Goal: Task Accomplishment & Management: Manage account settings

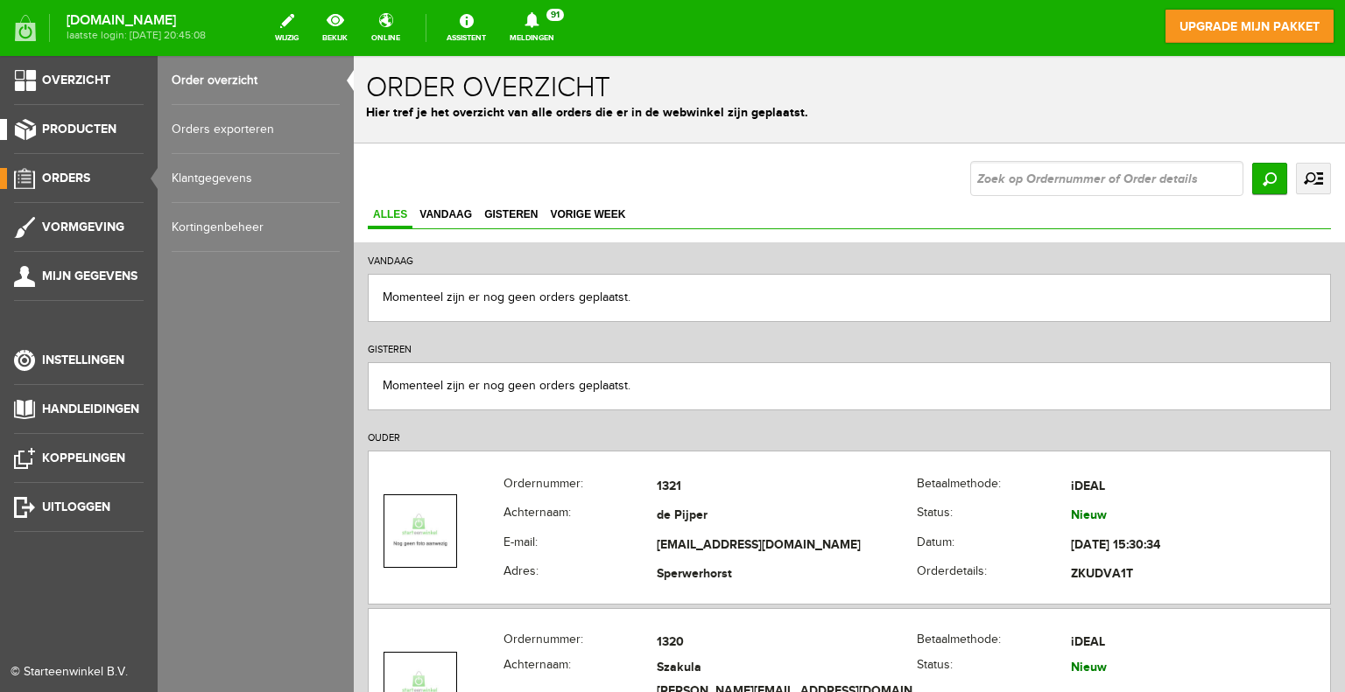
click at [56, 128] on span "Producten" at bounding box center [79, 129] width 74 height 15
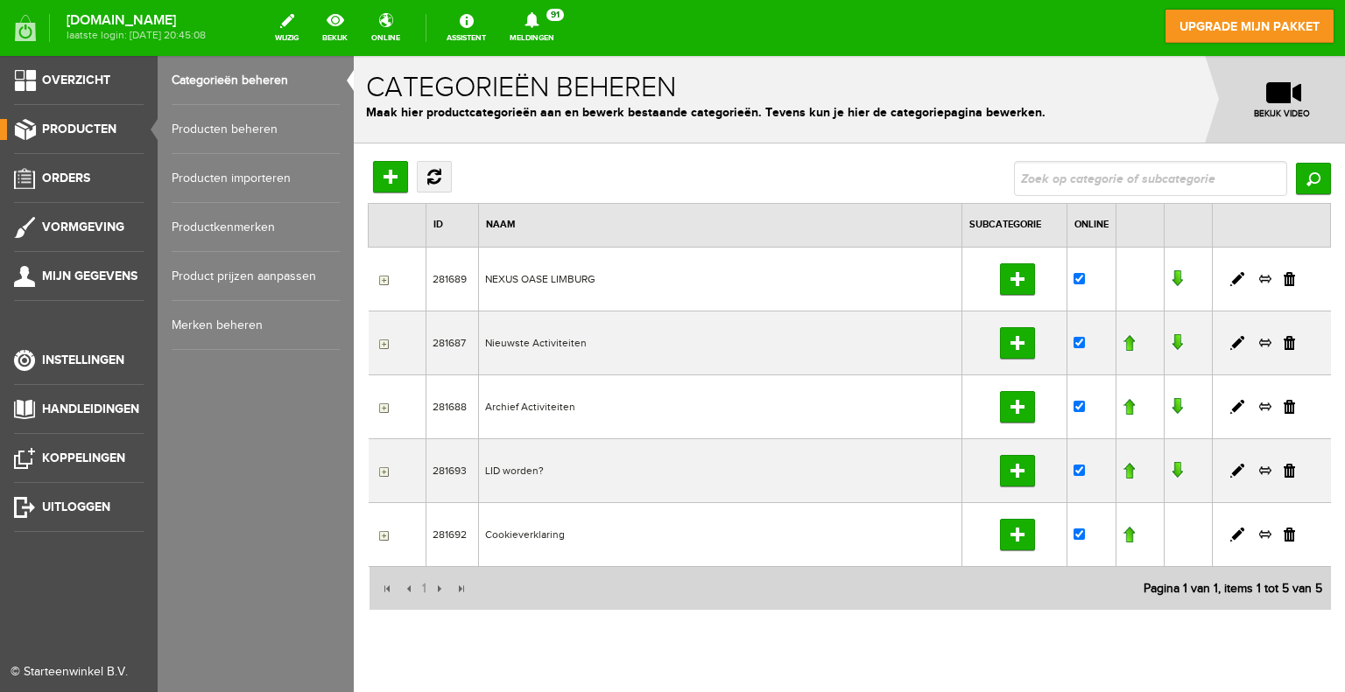
click at [231, 128] on link "Producten beheren" at bounding box center [256, 129] width 168 height 49
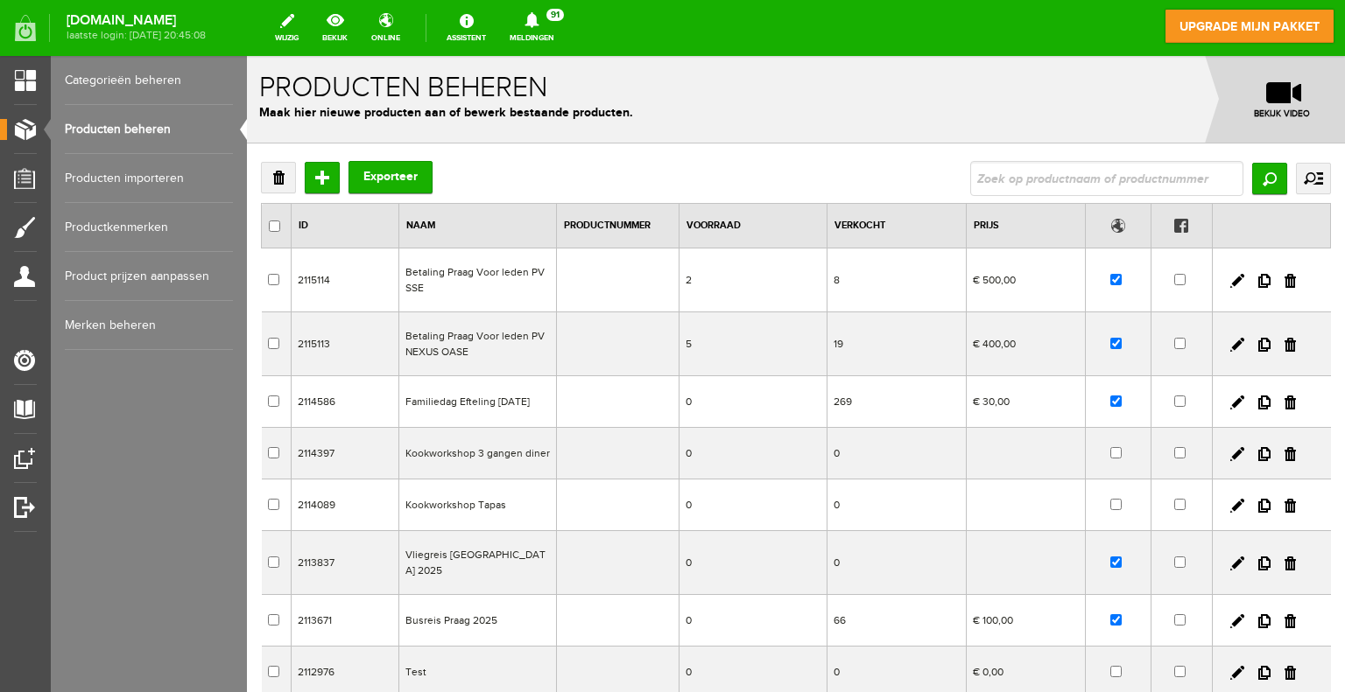
click at [137, 85] on link "Categorieën beheren" at bounding box center [149, 80] width 168 height 49
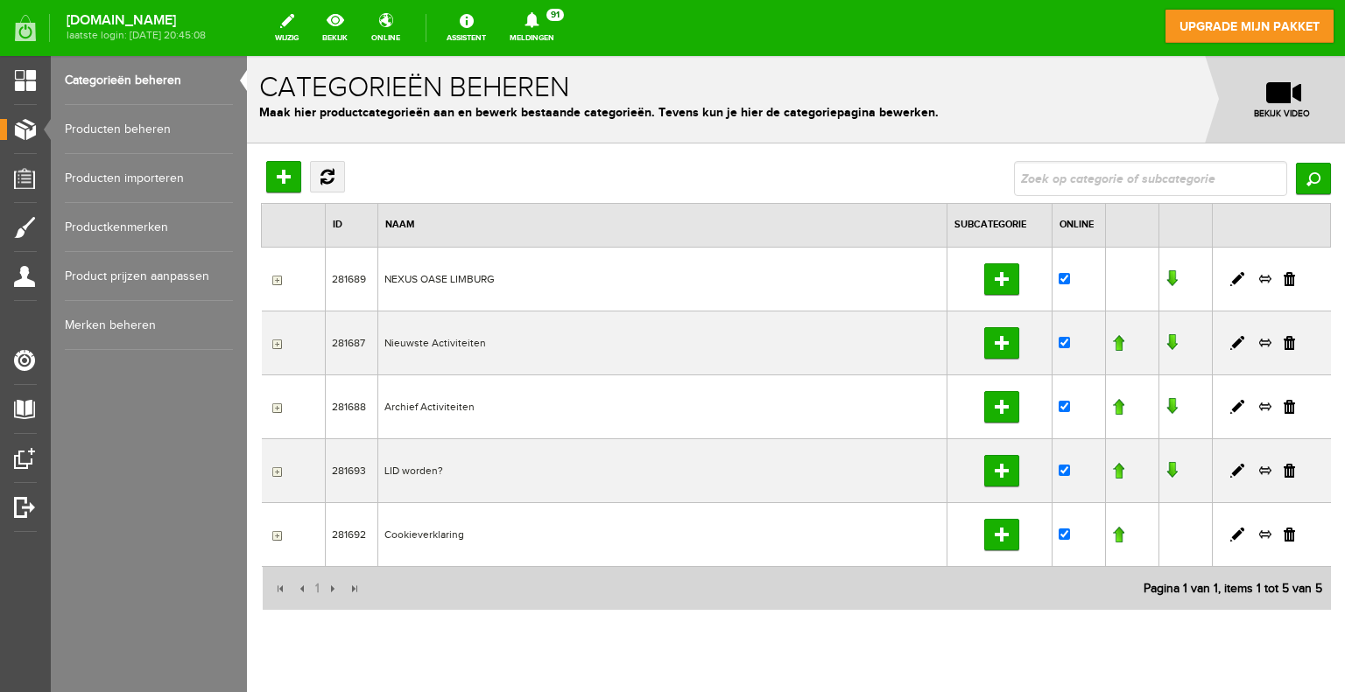
click at [277, 471] on input "button" at bounding box center [275, 472] width 14 height 14
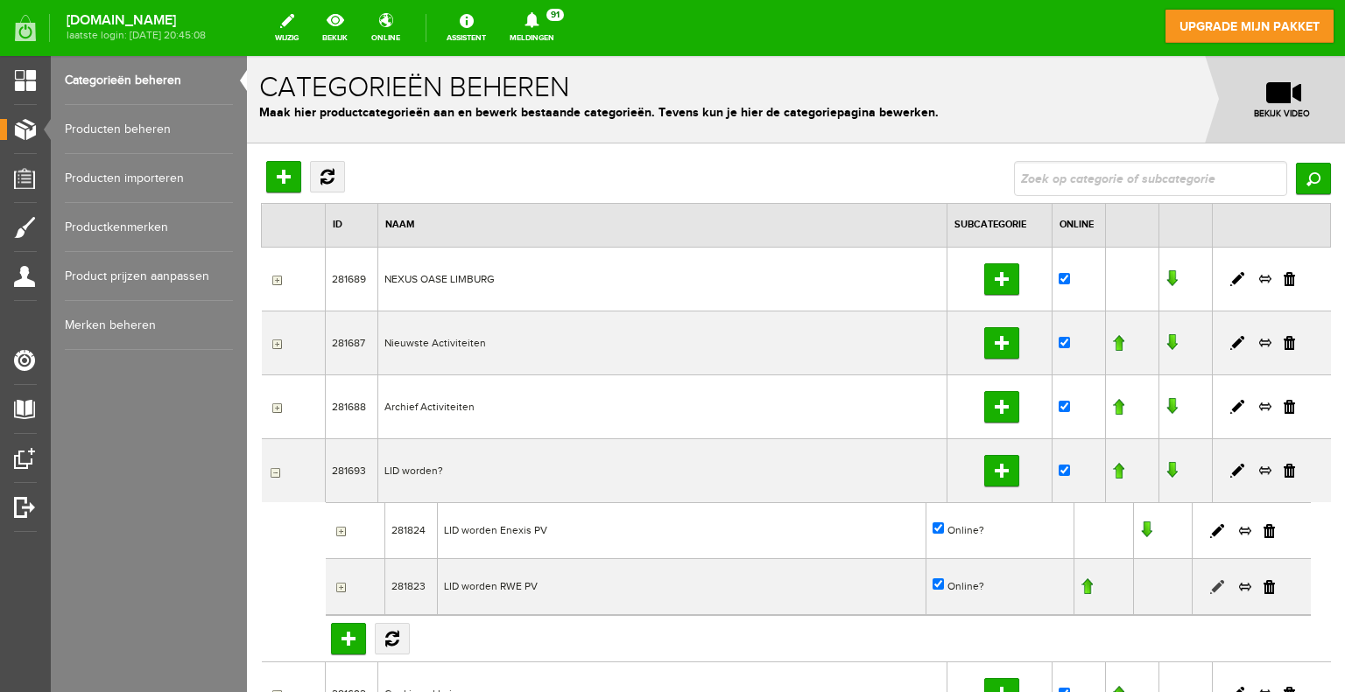
click at [1210, 587] on link at bounding box center [1217, 587] width 14 height 14
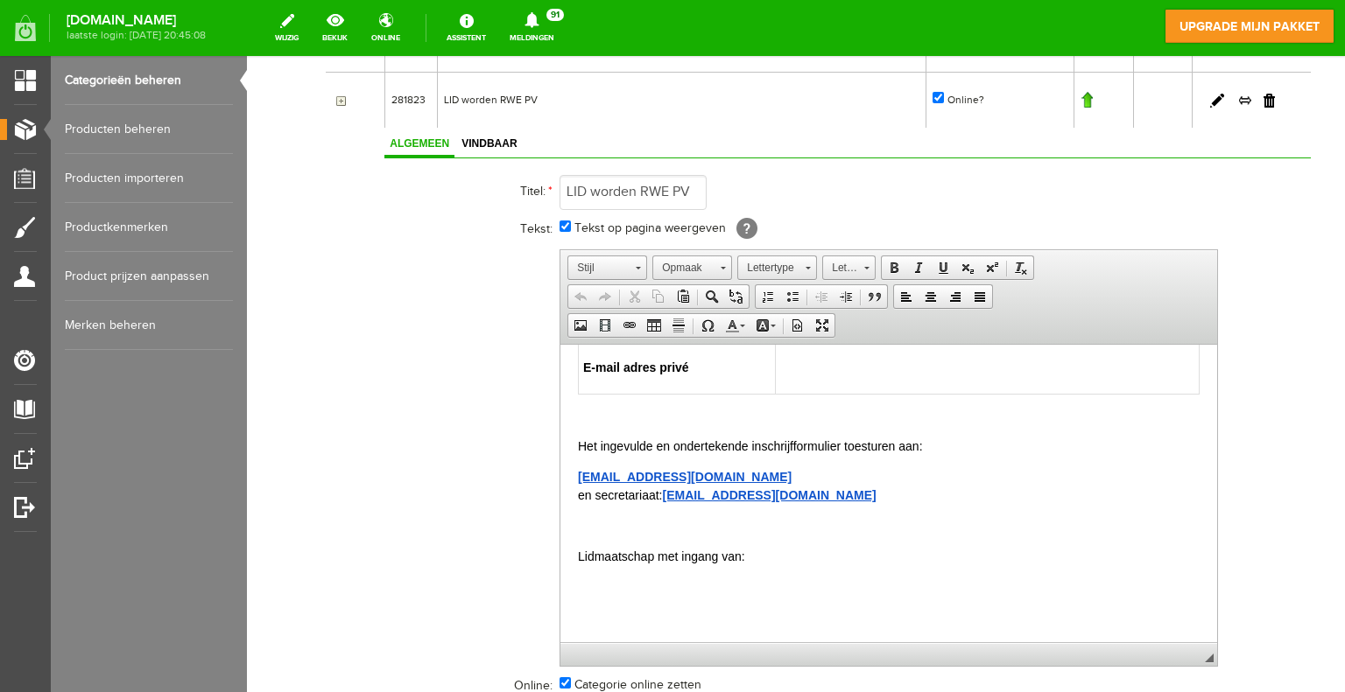
scroll to position [1811, 0]
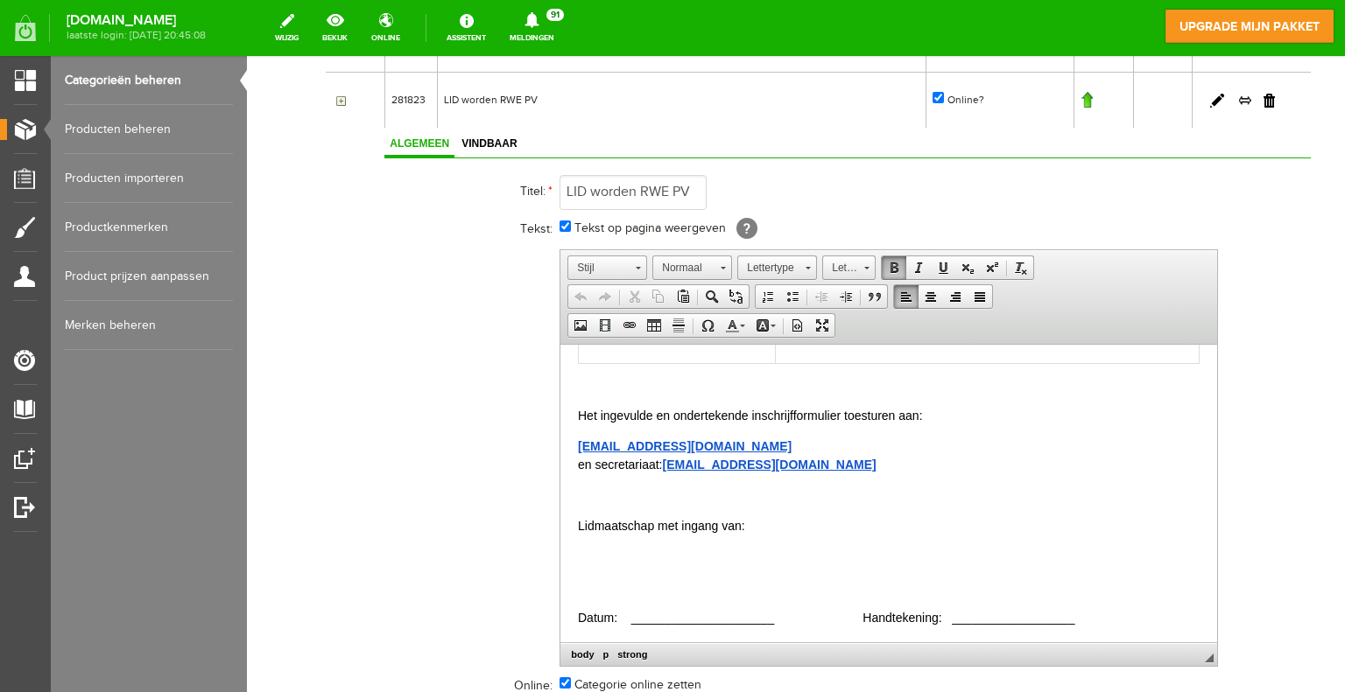
click at [629, 446] on strong "[EMAIL_ADDRESS][DOMAIN_NAME]" at bounding box center [685, 446] width 214 height 14
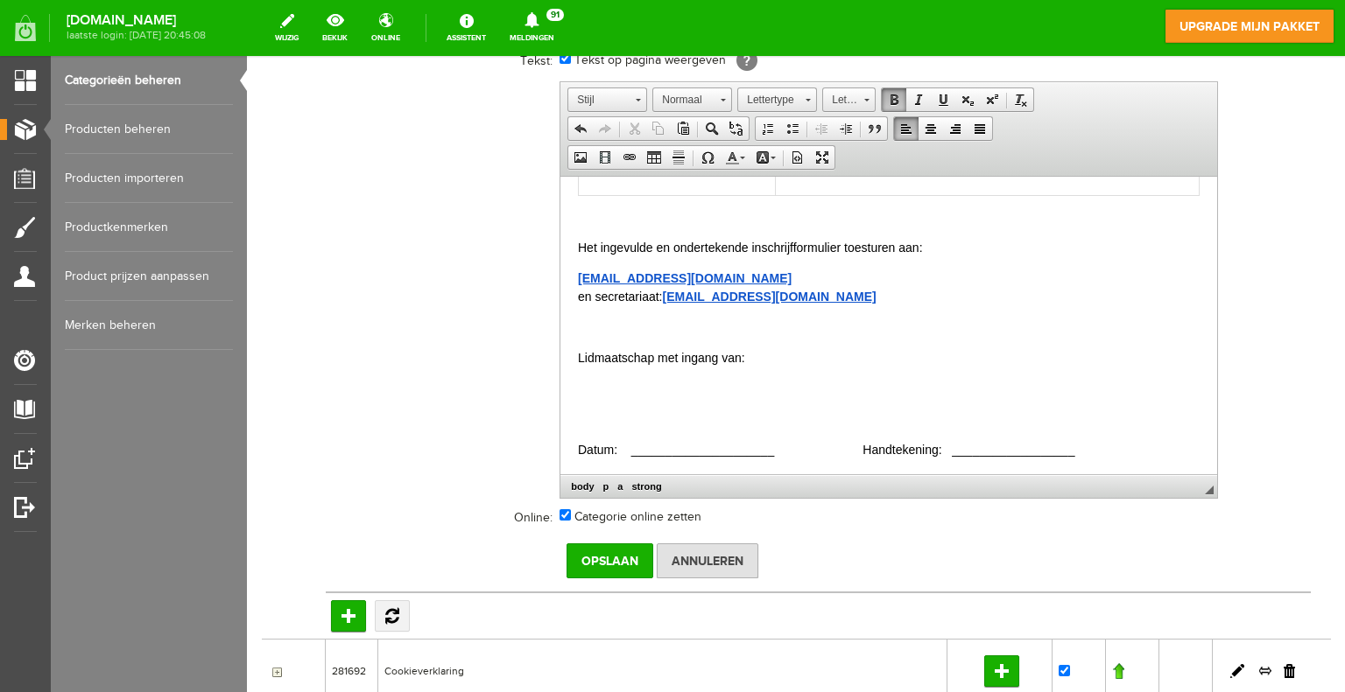
scroll to position [662, 0]
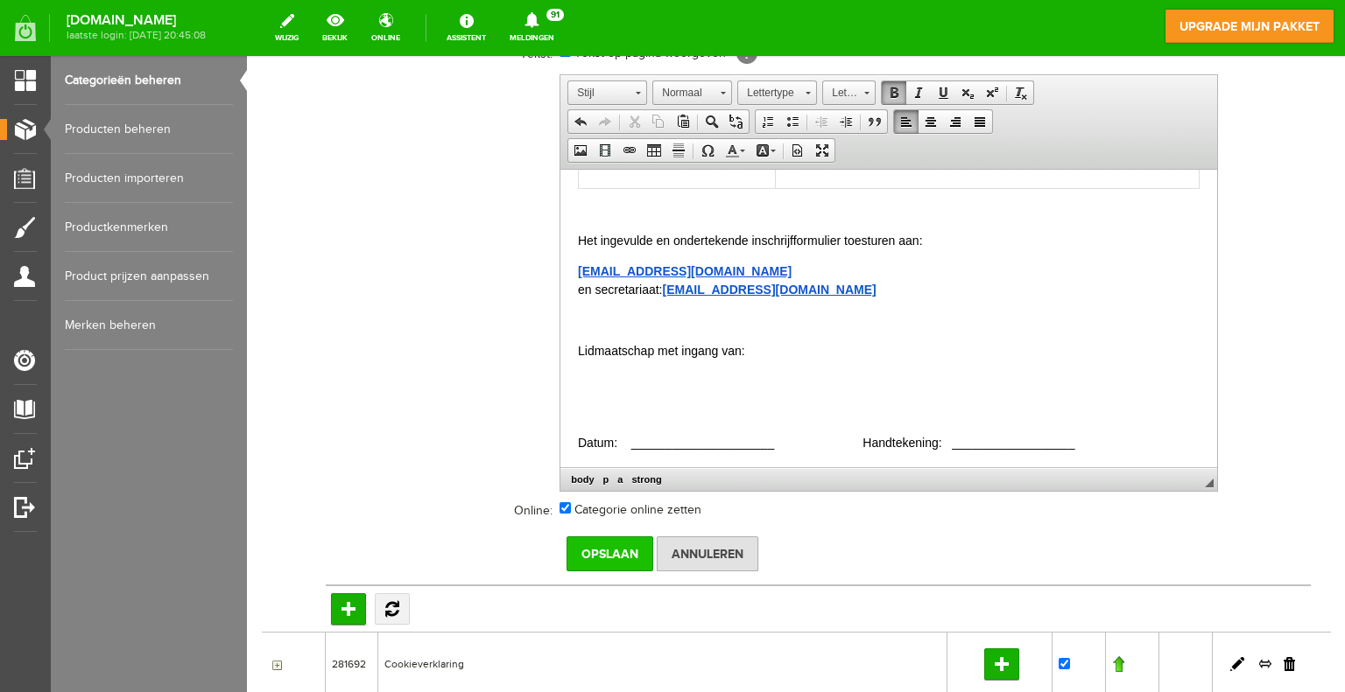
click at [609, 541] on input "Opslaan" at bounding box center [609, 554] width 87 height 35
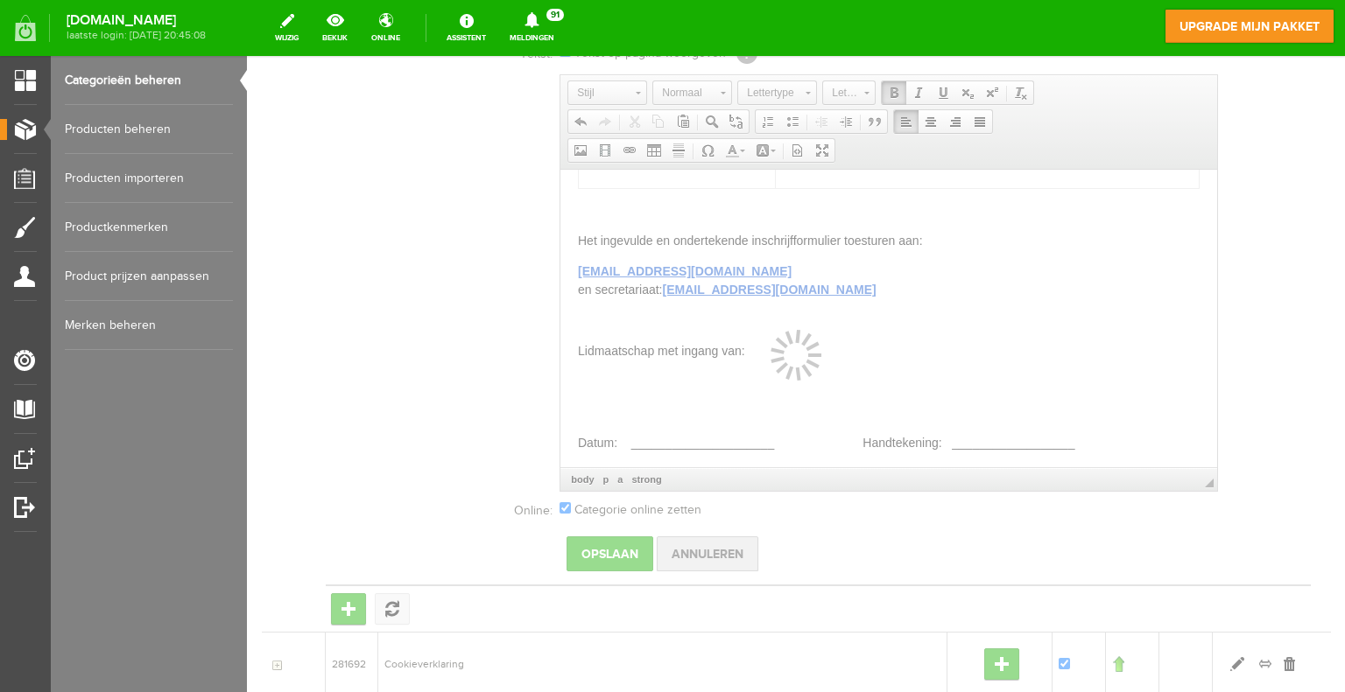
scroll to position [207, 0]
